Goal: Navigation & Orientation: Go to known website

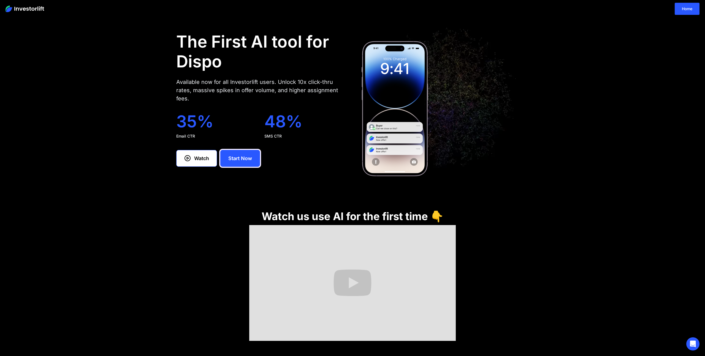
click at [233, 154] on link "Start Now" at bounding box center [240, 158] width 40 height 17
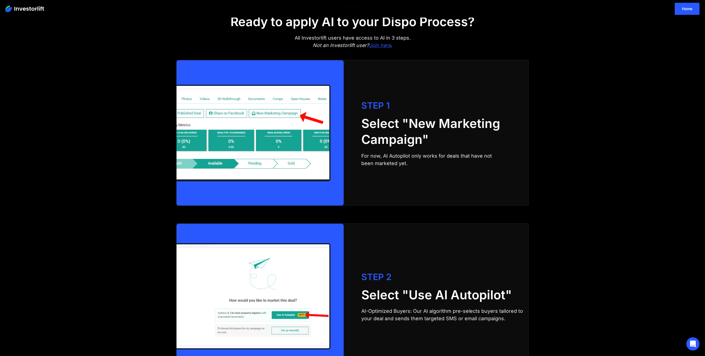
scroll to position [691, 0]
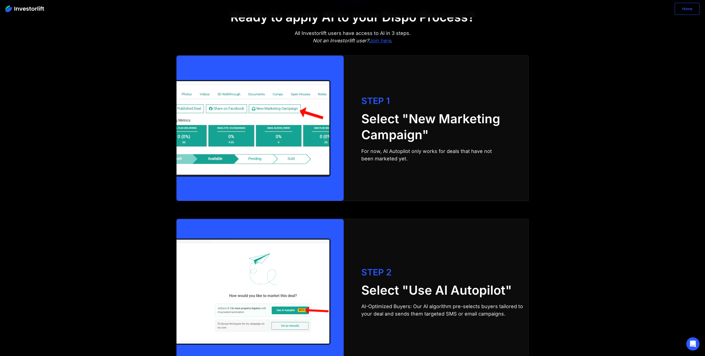
click at [675, 14] on link "Home" at bounding box center [687, 9] width 25 height 12
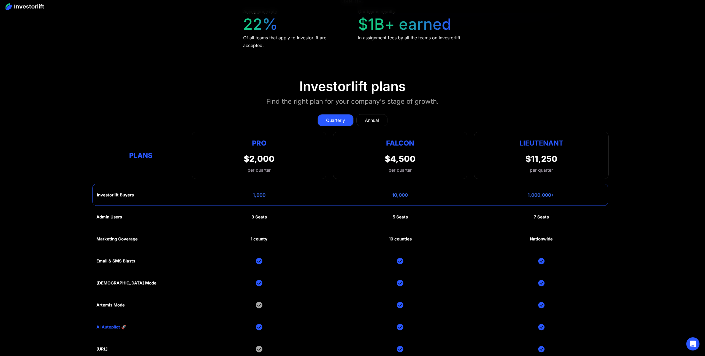
scroll to position [2933, 0]
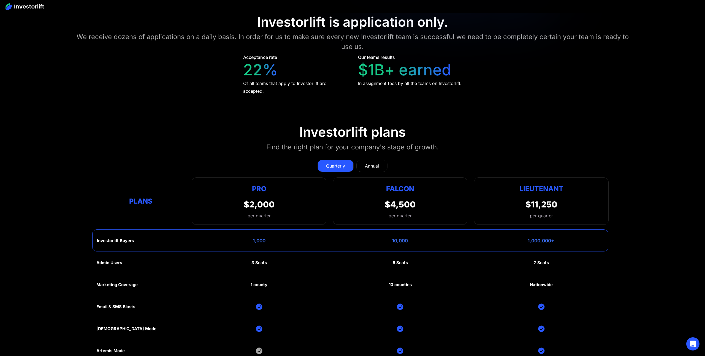
click at [382, 160] on link "Annual" at bounding box center [371, 166] width 31 height 12
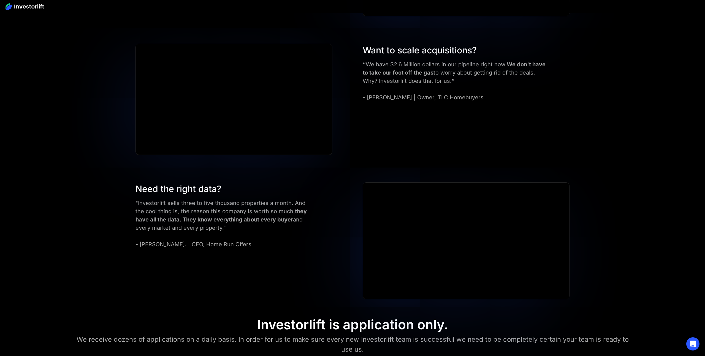
scroll to position [2637, 0]
